Goal: Information Seeking & Learning: Learn about a topic

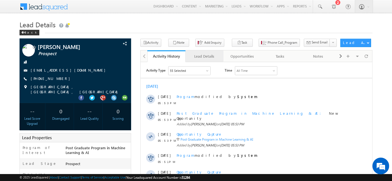
click at [202, 52] on link "Lead Details" at bounding box center [204, 56] width 38 height 12
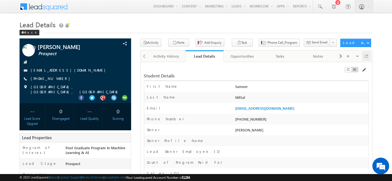
click at [366, 56] on span at bounding box center [365, 56] width 3 height 10
click at [25, 30] on div "Back" at bounding box center [30, 33] width 20 height 6
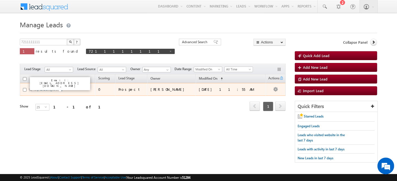
click at [51, 89] on link "[PERSON_NAME]" at bounding box center [49, 89] width 25 height 4
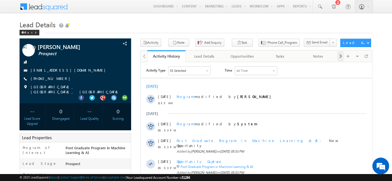
click at [343, 57] on div at bounding box center [340, 56] width 6 height 10
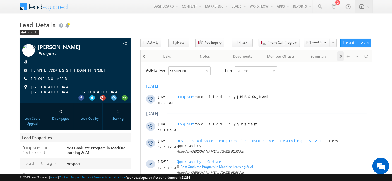
click at [343, 57] on div at bounding box center [340, 56] width 6 height 10
click at [343, 57] on div "Visible Tabs Activity History Default Lead Details Default Opportunities Defaul…" at bounding box center [353, 55] width 33 height 11
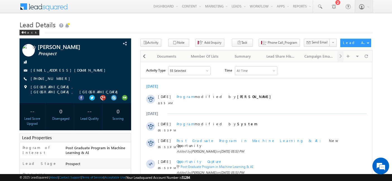
click at [343, 57] on div "Visible Tabs Activity History Default Lead Details Default Opportunities Defaul…" at bounding box center [353, 55] width 33 height 11
click at [144, 58] on span at bounding box center [144, 56] width 3 height 10
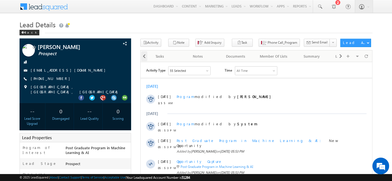
click at [144, 58] on span at bounding box center [144, 56] width 3 height 10
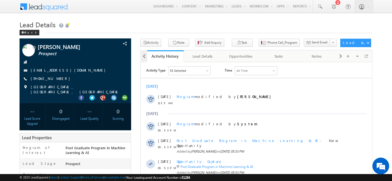
click at [144, 58] on div at bounding box center [144, 55] width 7 height 11
click at [213, 54] on div "Lead Details" at bounding box center [204, 56] width 28 height 7
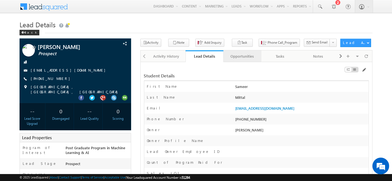
click at [253, 58] on div "Opportunities" at bounding box center [242, 56] width 28 height 7
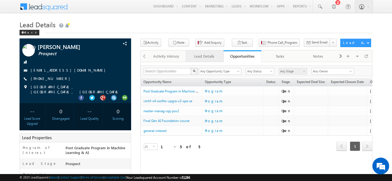
click at [213, 58] on div "Lead Details" at bounding box center [204, 56] width 28 height 7
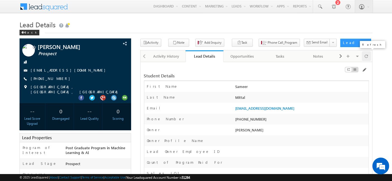
click at [366, 59] on span at bounding box center [365, 56] width 3 height 10
click at [366, 57] on span at bounding box center [365, 56] width 3 height 10
click at [365, 58] on span at bounding box center [365, 56] width 3 height 10
click at [367, 57] on span at bounding box center [365, 56] width 3 height 10
click at [367, 54] on span at bounding box center [365, 56] width 3 height 10
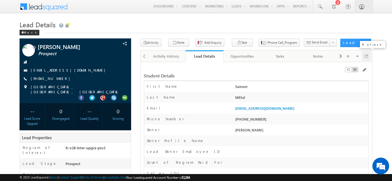
click at [367, 55] on span at bounding box center [365, 56] width 3 height 10
click at [368, 56] on div at bounding box center [366, 56] width 9 height 10
click at [364, 57] on span at bounding box center [365, 56] width 3 height 10
click at [367, 54] on span at bounding box center [365, 56] width 3 height 10
click at [367, 57] on span at bounding box center [365, 56] width 3 height 10
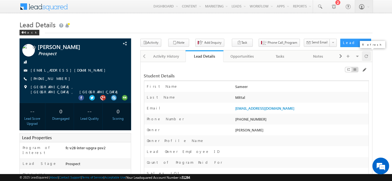
click at [364, 54] on div at bounding box center [366, 56] width 9 height 10
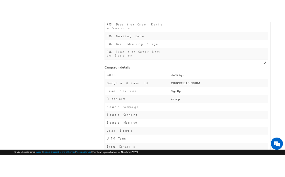
scroll to position [1435, 0]
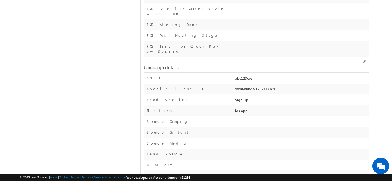
drag, startPoint x: 287, startPoint y: 112, endPoint x: 235, endPoint y: 104, distance: 52.5
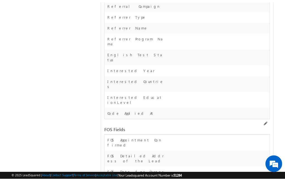
scroll to position [1456, 0]
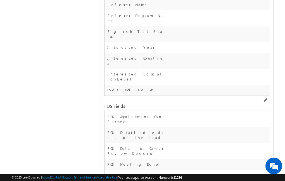
drag, startPoint x: 243, startPoint y: 117, endPoint x: 184, endPoint y: 117, distance: 58.8
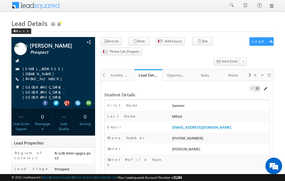
scroll to position [0, 0]
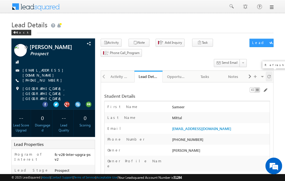
click at [271, 76] on div at bounding box center [269, 77] width 7 height 10
